Goal: Check status: Check status

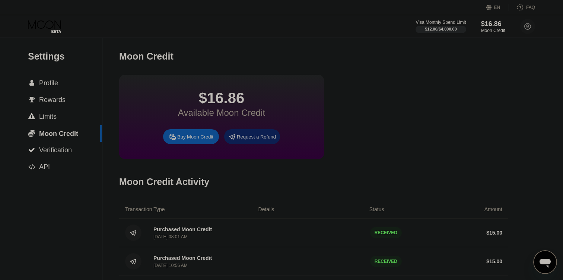
click at [441, 101] on div "$16.86 Available Moon Credit Buy Moon Credit Request a Refund" at bounding box center [313, 117] width 389 height 84
click at [38, 81] on div " Profile" at bounding box center [43, 83] width 30 height 8
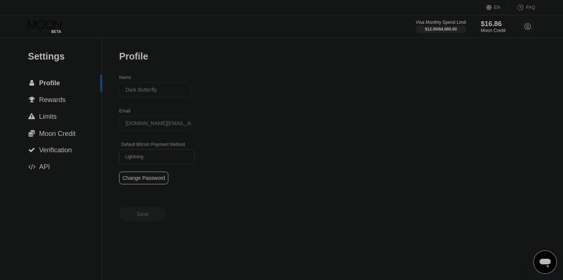
click at [493, 26] on div "$16.86" at bounding box center [493, 24] width 25 height 8
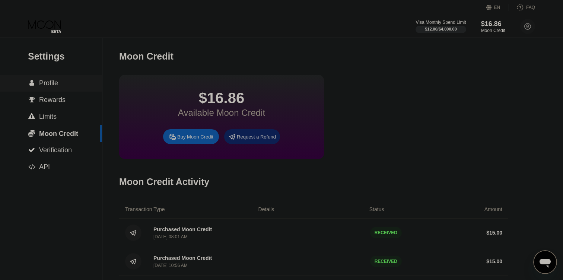
click at [384, 120] on div "$16.86 Available Moon Credit Buy Moon Credit Request a Refund" at bounding box center [313, 117] width 389 height 84
click at [500, 141] on div "$16.86 Available Moon Credit Buy Moon Credit Request a Refund" at bounding box center [313, 117] width 389 height 84
click at [374, 109] on div "$0.86 Available Moon Credit Buy Moon Credit Request a Refund" at bounding box center [313, 117] width 389 height 84
click at [422, 92] on div "$0.86 Available Moon Credit Buy Moon Credit Request a Refund" at bounding box center [313, 117] width 389 height 84
